Goal: Book appointment/travel/reservation

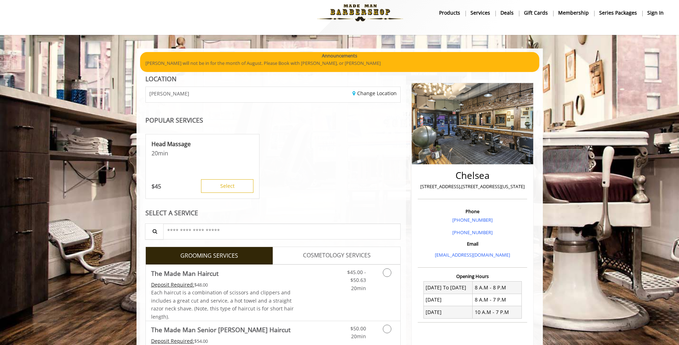
scroll to position [19, 0]
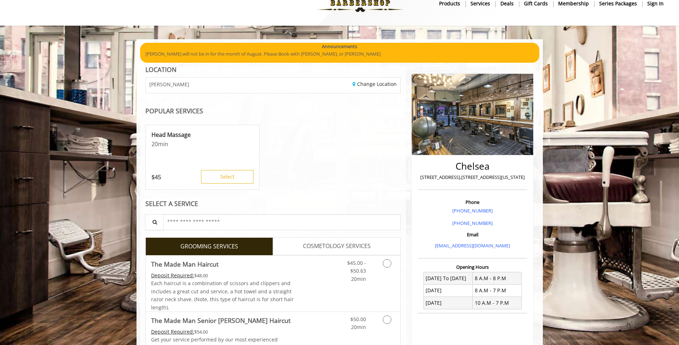
click at [654, 2] on b "sign in" at bounding box center [655, 4] width 16 height 8
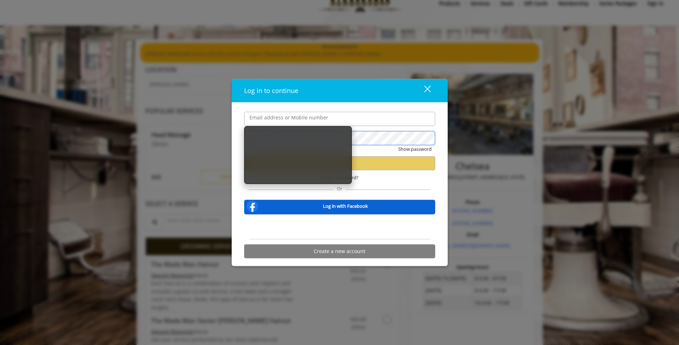
type input "**********"
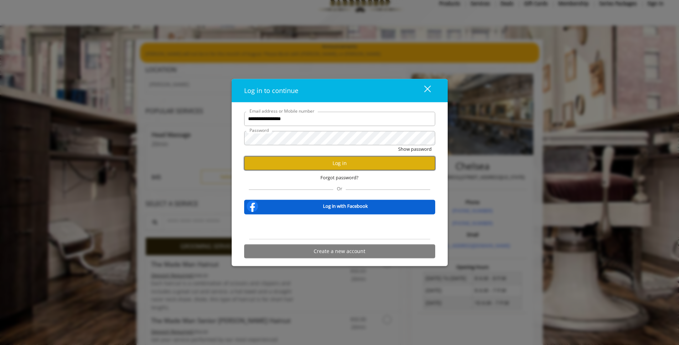
click at [331, 159] on button "Log in" at bounding box center [339, 163] width 191 height 14
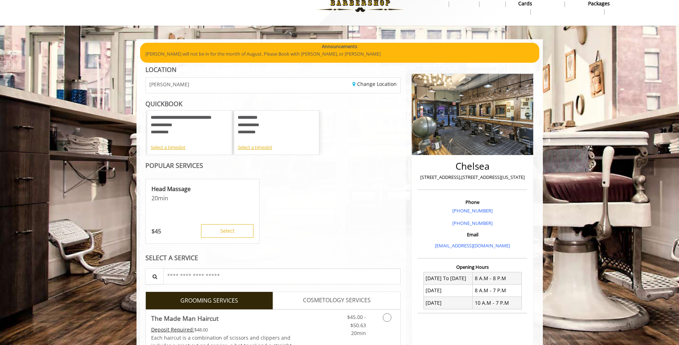
click at [287, 125] on div "**********" at bounding box center [277, 125] width 78 height 22
click at [269, 145] on div "Select a timeslot" at bounding box center [277, 147] width 78 height 7
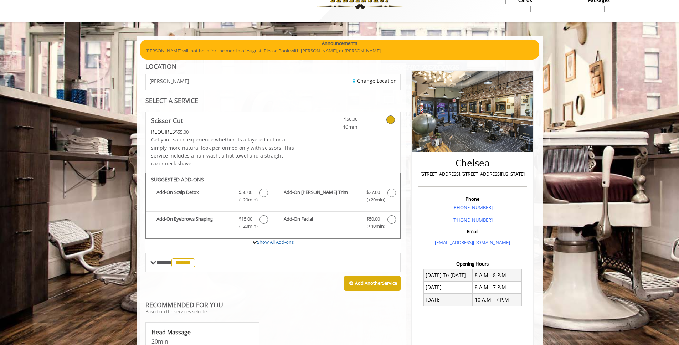
scroll to position [22, 0]
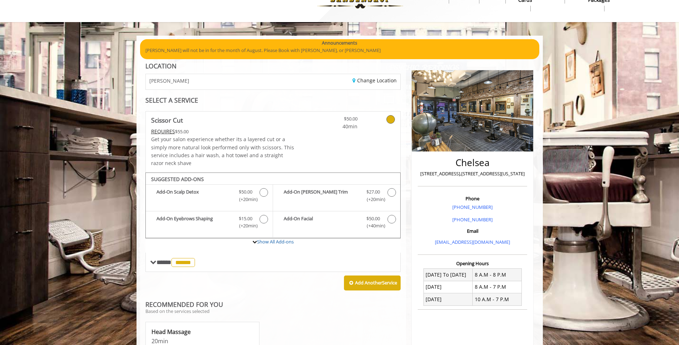
click at [388, 119] on icon at bounding box center [390, 119] width 9 height 9
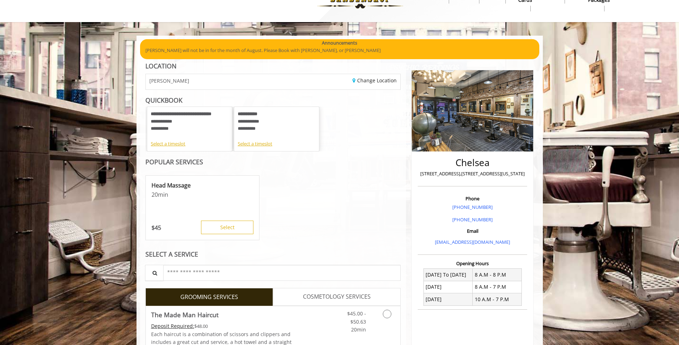
click at [183, 137] on div "**********" at bounding box center [190, 125] width 78 height 30
click at [175, 145] on div "Select a timeslot" at bounding box center [190, 143] width 78 height 7
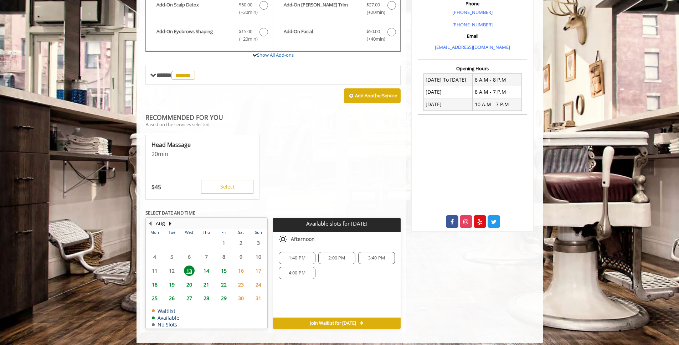
scroll to position [222, 0]
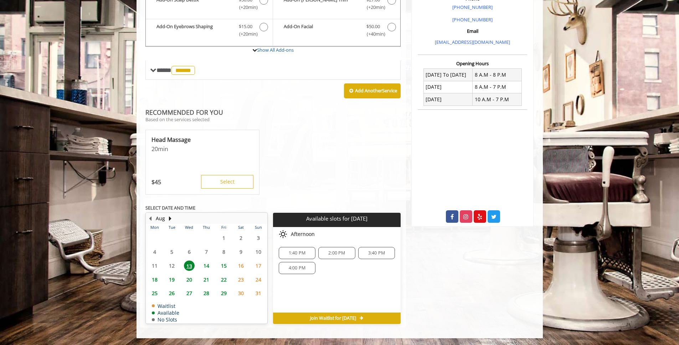
click at [208, 265] on span "14" at bounding box center [206, 265] width 11 height 10
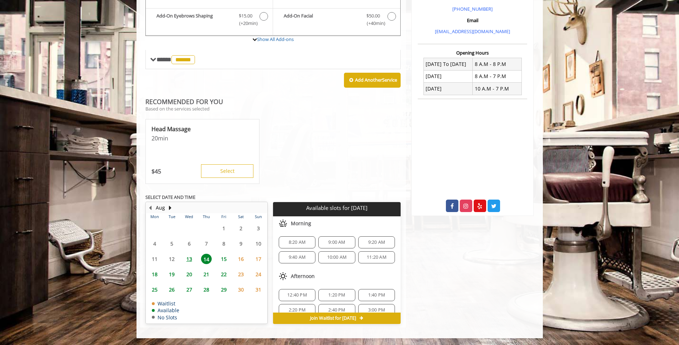
scroll to position [5, 0]
click at [301, 235] on span "8:20 AM" at bounding box center [297, 238] width 17 height 6
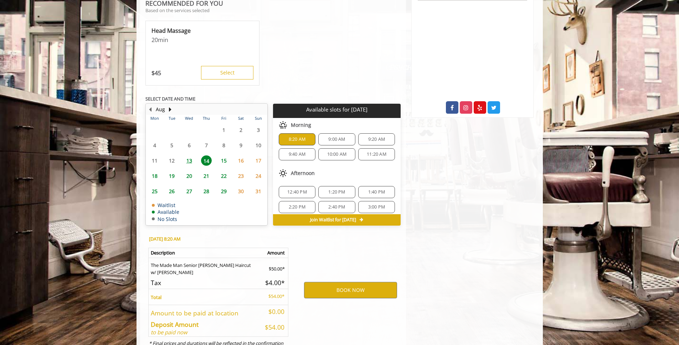
scroll to position [362, 0]
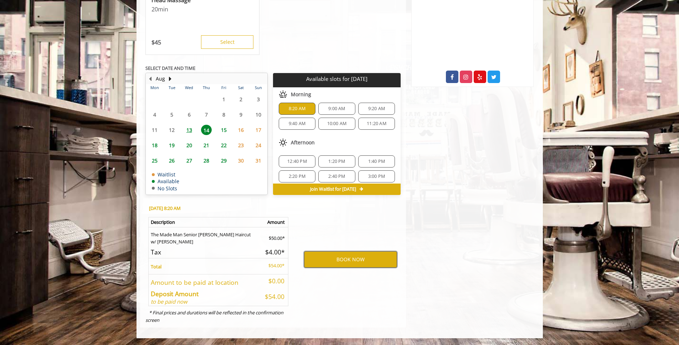
click at [358, 259] on button "BOOK NOW" at bounding box center [350, 259] width 93 height 16
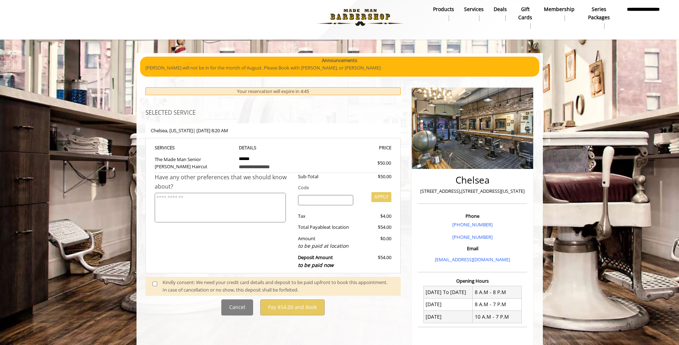
scroll to position [9, 0]
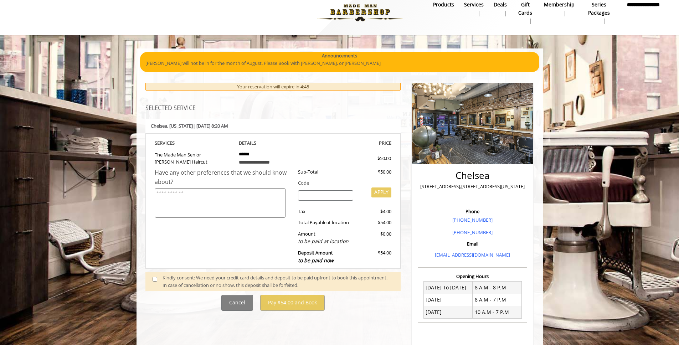
click at [218, 282] on div "Kindly consent: We need your credit card details and deposit to be paid upfront…" at bounding box center [277, 281] width 231 height 15
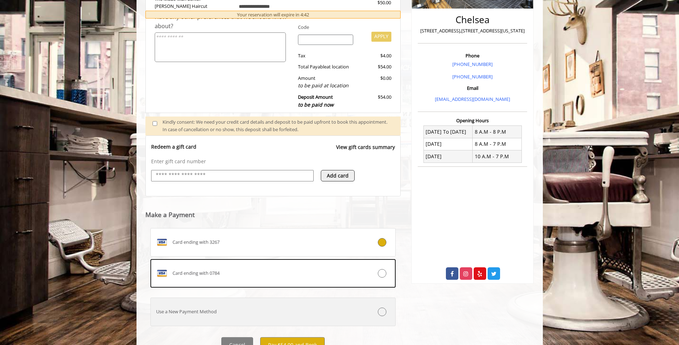
scroll to position [198, 0]
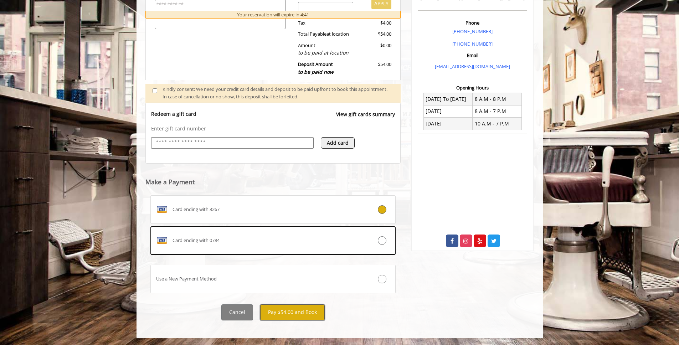
click at [295, 309] on button "Pay $54.00 and Book" at bounding box center [292, 312] width 64 height 16
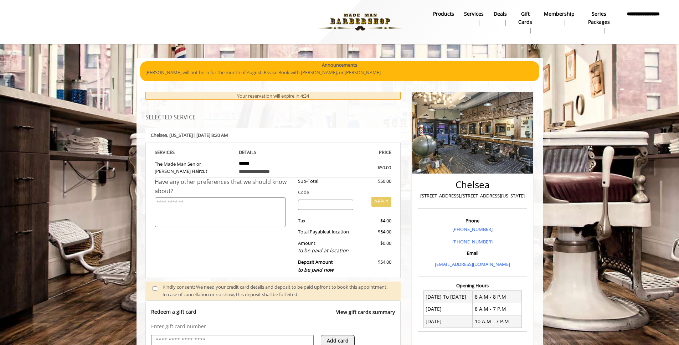
scroll to position [0, 0]
click at [596, 20] on b "Series packages" at bounding box center [598, 18] width 28 height 16
click at [546, 11] on b "Membership" at bounding box center [559, 14] width 31 height 8
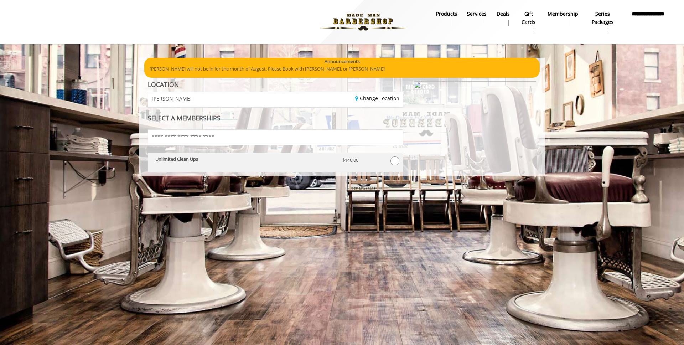
click at [312, 157] on p "Unlimited Clean Ups" at bounding box center [243, 158] width 176 height 5
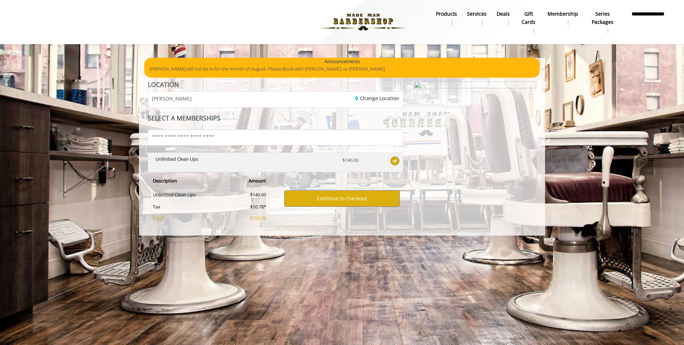
click at [312, 157] on p "Unlimited Clean Ups" at bounding box center [243, 158] width 176 height 5
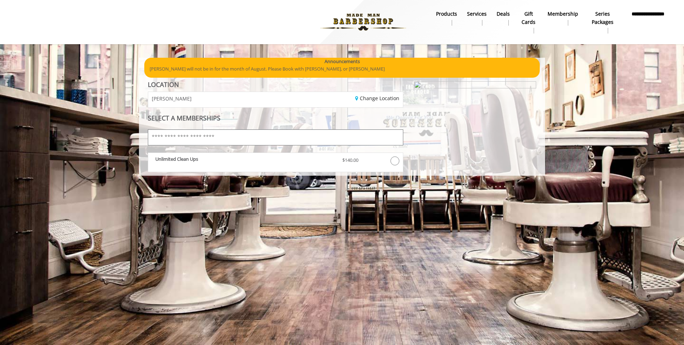
click at [234, 137] on input "text" at bounding box center [275, 137] width 255 height 16
click at [603, 14] on b "Series packages" at bounding box center [602, 18] width 29 height 16
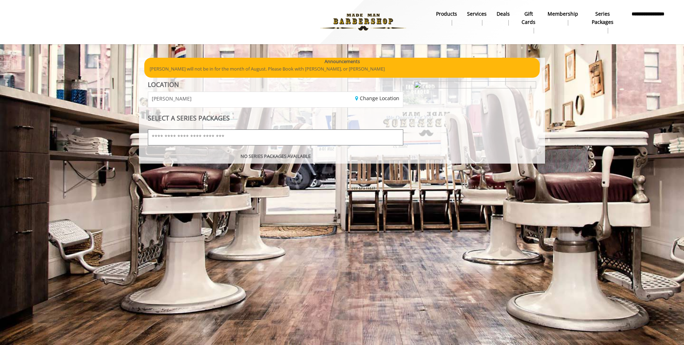
click at [309, 137] on input "text" at bounding box center [275, 137] width 255 height 16
click at [280, 143] on input "text" at bounding box center [275, 137] width 255 height 16
click at [272, 159] on b "NO SERIES PACKAGES AVAILABLE" at bounding box center [275, 156] width 70 height 6
click at [223, 102] on div "[PERSON_NAME]" at bounding box center [209, 99] width 133 height 15
click at [505, 12] on b "Deals" at bounding box center [503, 14] width 13 height 8
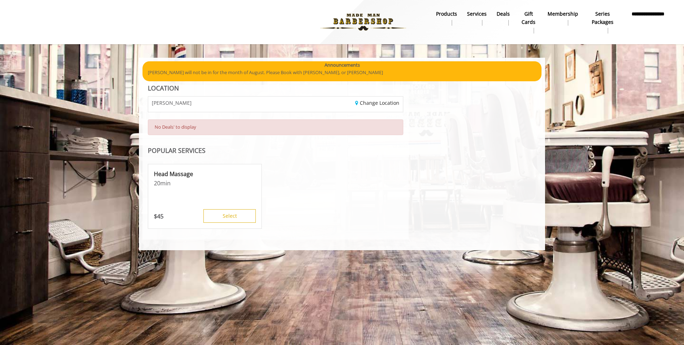
click at [474, 14] on b "Services" at bounding box center [477, 14] width 20 height 8
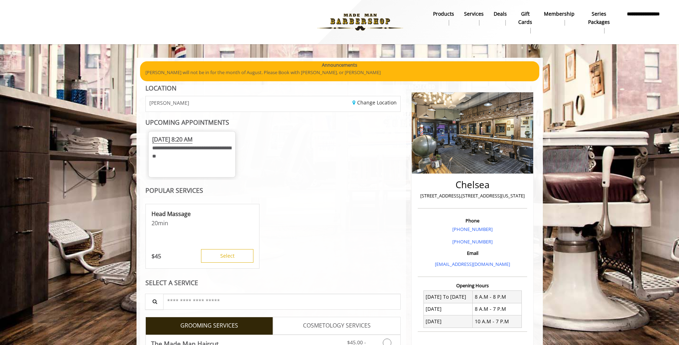
click at [445, 13] on b "products" at bounding box center [443, 14] width 21 height 8
